Goal: Navigation & Orientation: Find specific page/section

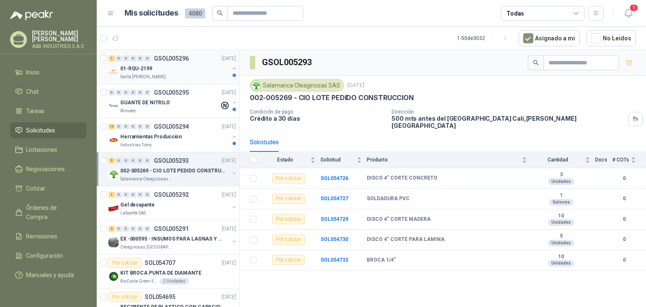
click at [171, 61] on p "GSOL005296" at bounding box center [171, 58] width 35 height 6
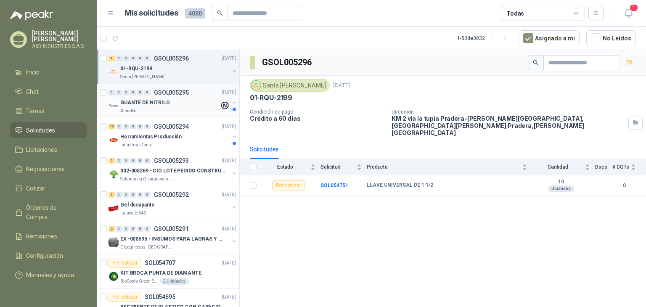
click at [164, 98] on div "GUANTE DE NITRILO" at bounding box center [169, 103] width 99 height 10
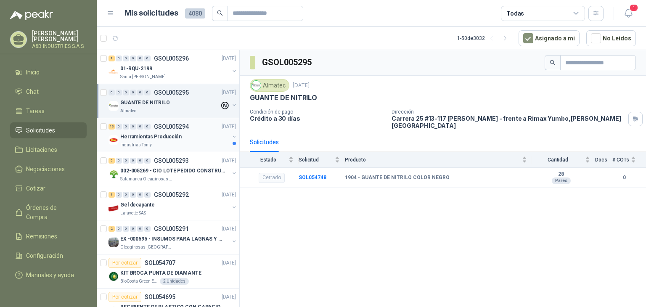
click at [188, 140] on div "Herramientas Producción" at bounding box center [174, 137] width 109 height 10
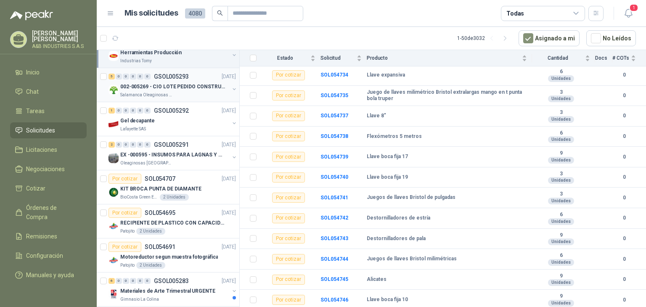
scroll to position [168, 0]
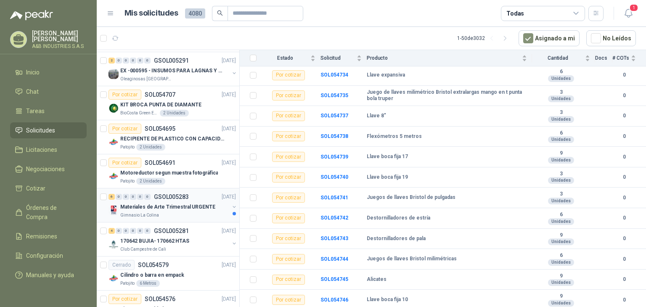
click at [171, 203] on p "Materiales de Arte Trimestral URGENTE" at bounding box center [167, 207] width 95 height 8
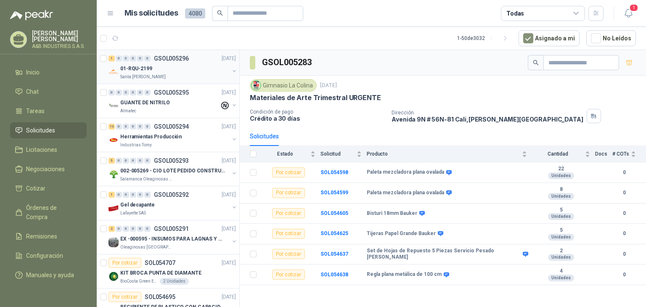
click at [231, 71] on button "button" at bounding box center [234, 71] width 7 height 7
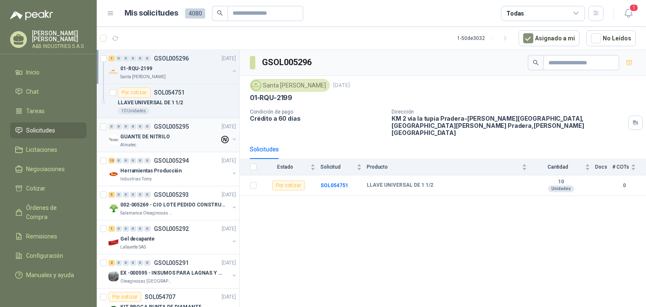
click at [214, 132] on div "GUANTE DE NITRILO Almatec" at bounding box center [172, 140] width 129 height 17
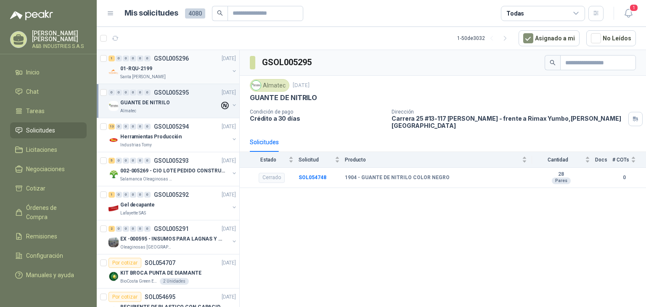
click at [156, 66] on div "01-RQU-2199" at bounding box center [174, 68] width 109 height 10
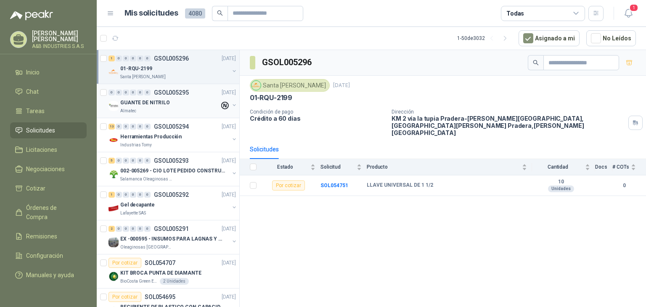
click at [186, 101] on div "GUANTE DE NITRILO" at bounding box center [169, 103] width 99 height 10
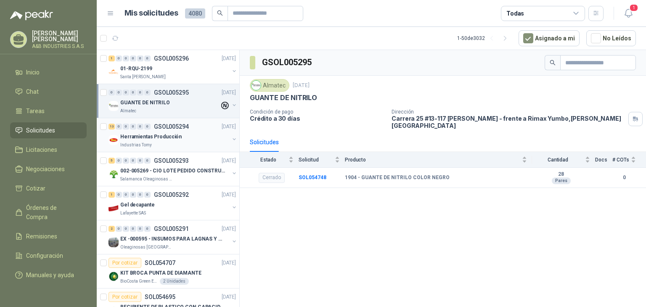
click at [183, 138] on div "Herramientas Producción" at bounding box center [174, 137] width 109 height 10
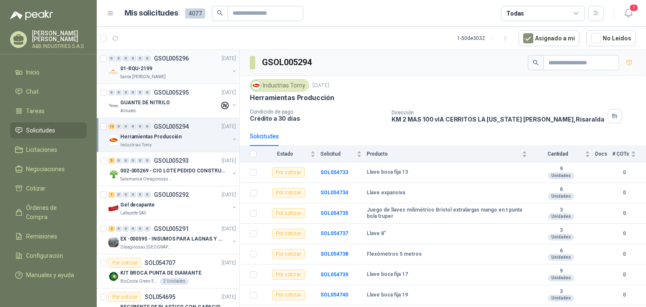
click at [222, 71] on div "01-RQU-2199" at bounding box center [174, 68] width 109 height 10
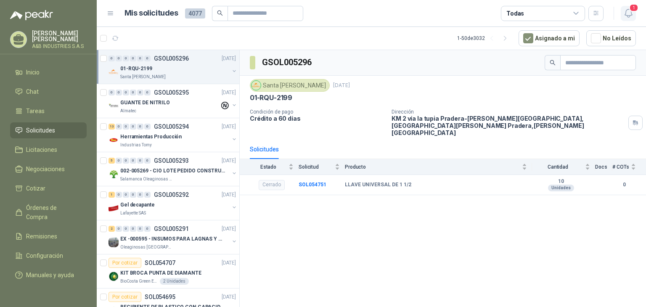
click at [628, 12] on icon "button" at bounding box center [628, 13] width 11 height 11
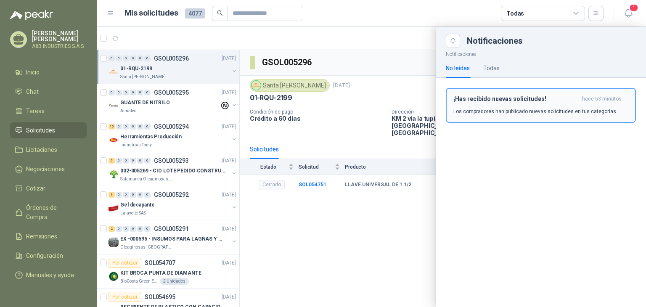
click at [523, 101] on h3 "¡Has recibido nuevas solicitudes!" at bounding box center [515, 98] width 125 height 7
